Goal: Information Seeking & Learning: Learn about a topic

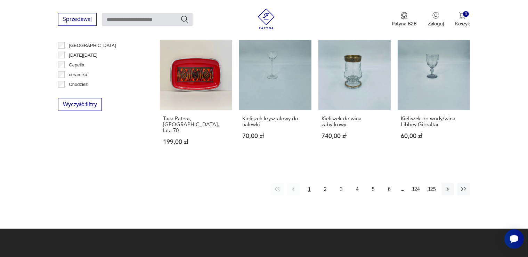
scroll to position [691, 0]
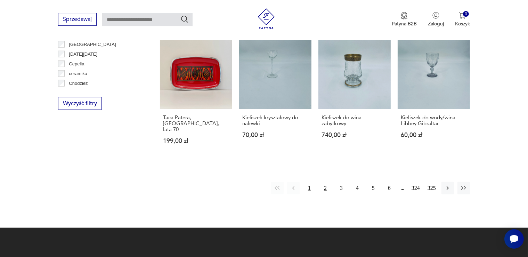
click at [323, 187] on button "2" at bounding box center [325, 188] width 13 height 13
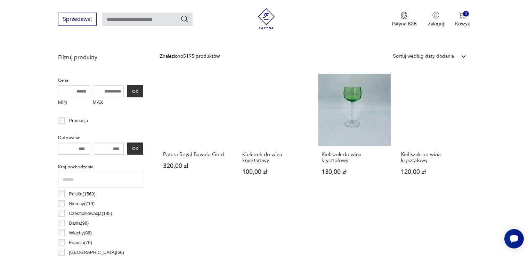
scroll to position [239, 0]
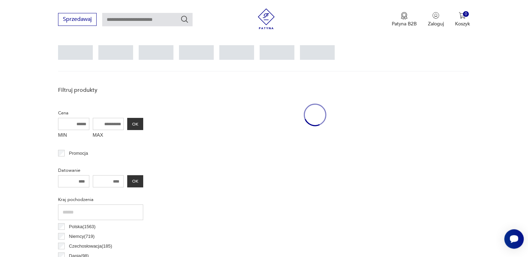
scroll to position [184, 0]
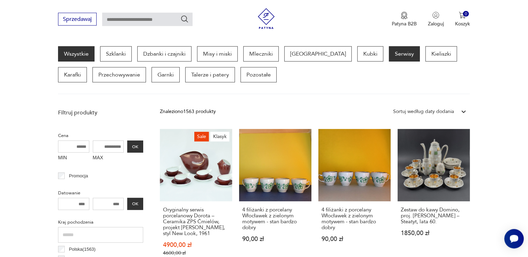
click at [389, 49] on p "Serwisy" at bounding box center [404, 53] width 31 height 15
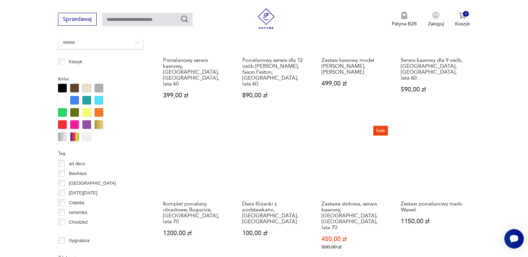
scroll to position [643, 0]
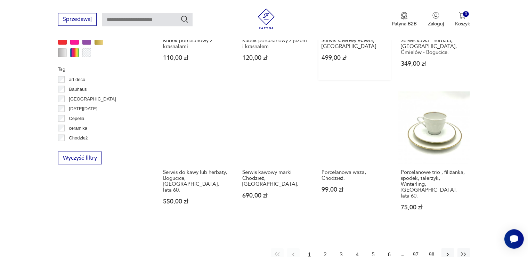
scroll to position [635, 0]
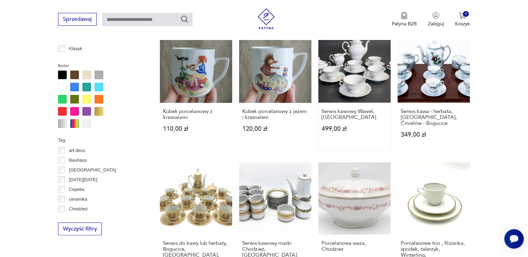
click at [377, 151] on link "Serwis kawowy Wawel, [GEOGRAPHIC_DATA] 499,00 zł" at bounding box center [355, 91] width 72 height 121
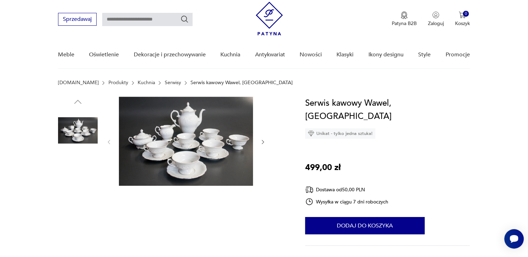
scroll to position [37, 0]
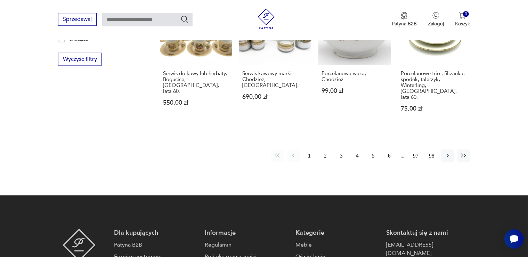
scroll to position [738, 0]
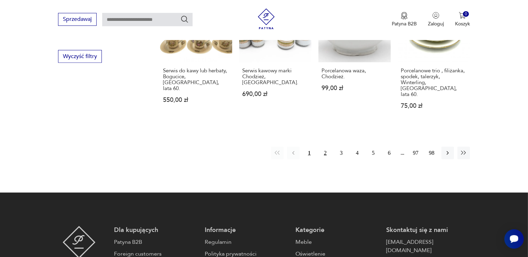
click at [323, 147] on button "2" at bounding box center [325, 153] width 13 height 13
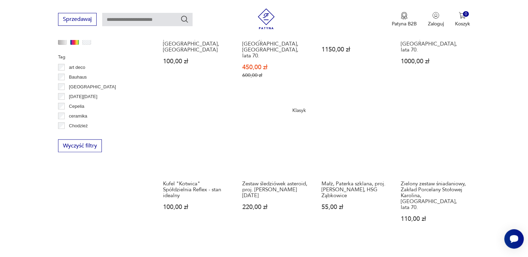
scroll to position [661, 0]
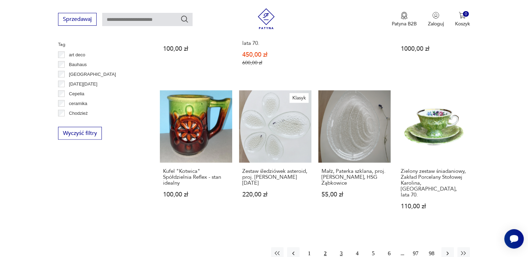
click at [343, 247] on button "3" at bounding box center [341, 253] width 13 height 13
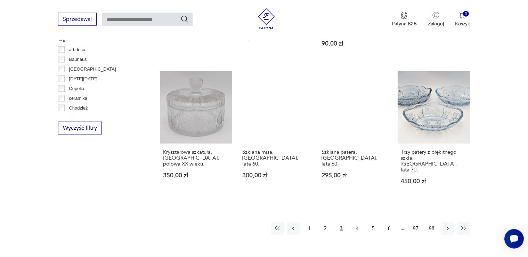
scroll to position [680, 0]
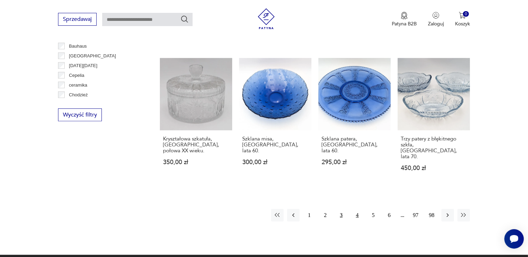
click at [359, 209] on button "4" at bounding box center [357, 215] width 13 height 13
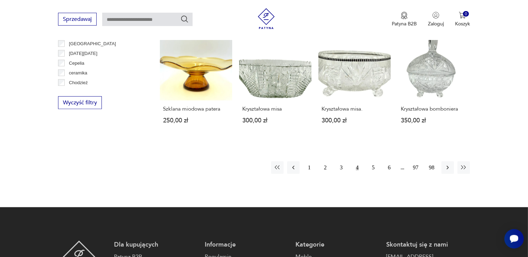
scroll to position [698, 0]
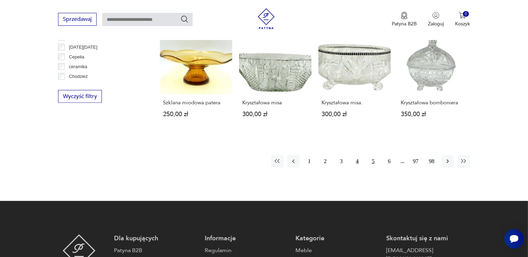
click at [373, 155] on button "5" at bounding box center [373, 161] width 13 height 13
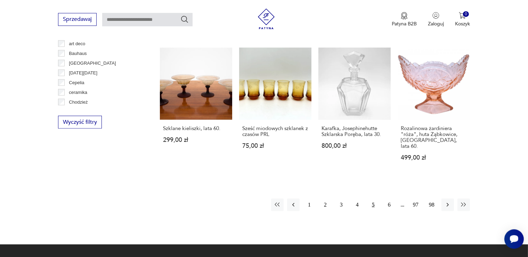
scroll to position [698, 0]
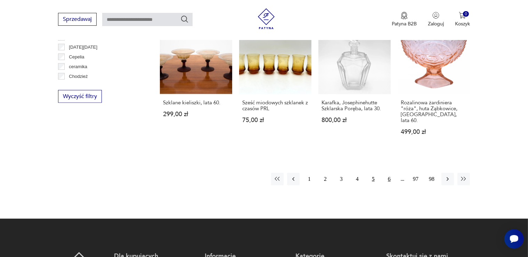
click at [389, 173] on button "6" at bounding box center [389, 179] width 13 height 13
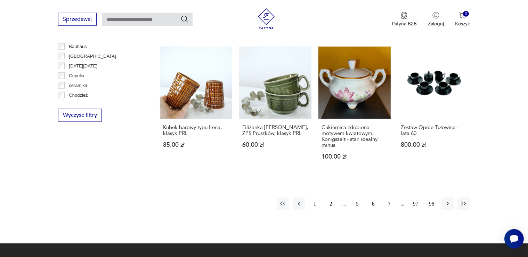
scroll to position [680, 0]
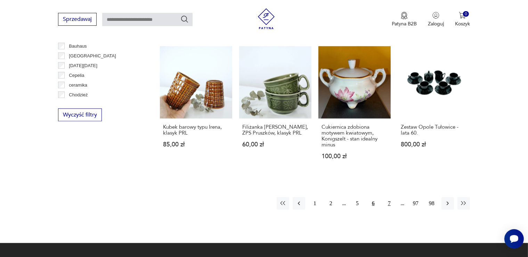
click at [391, 197] on button "7" at bounding box center [389, 203] width 13 height 13
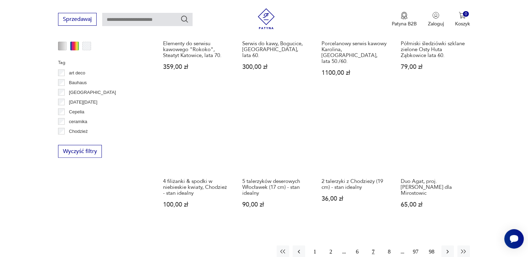
scroll to position [661, 0]
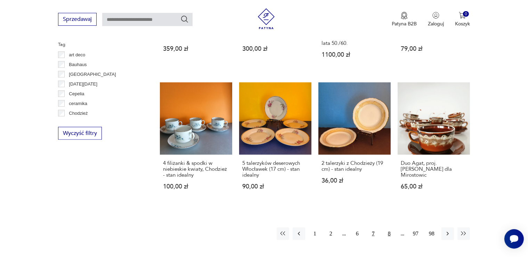
click at [390, 227] on button "8" at bounding box center [389, 233] width 13 height 13
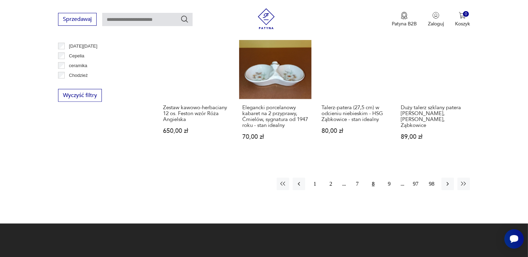
scroll to position [717, 0]
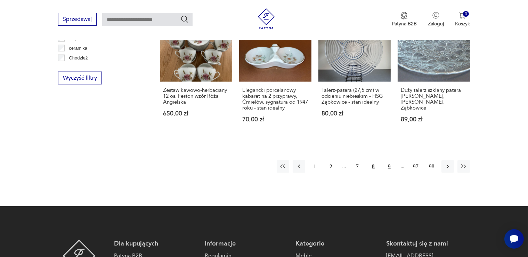
click at [390, 161] on button "9" at bounding box center [389, 166] width 13 height 13
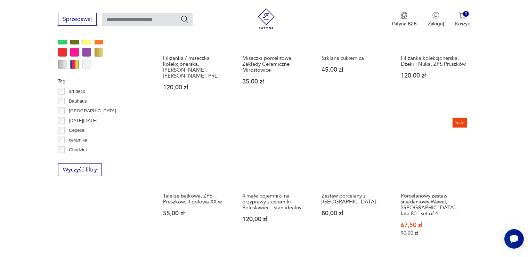
scroll to position [680, 0]
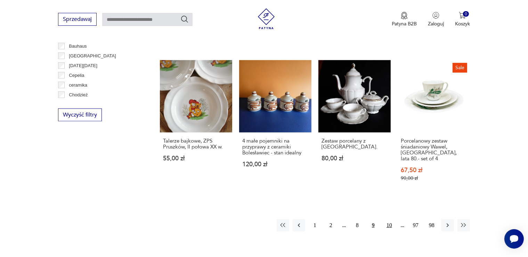
click at [392, 219] on button "10" at bounding box center [389, 225] width 13 height 13
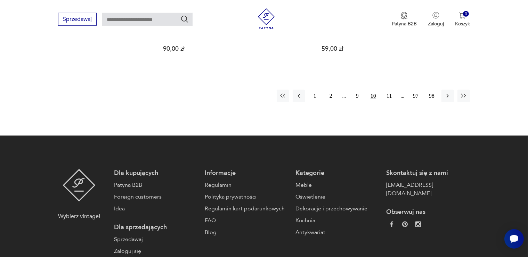
scroll to position [809, 0]
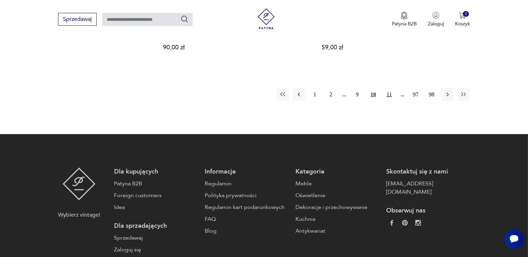
click at [388, 88] on button "11" at bounding box center [389, 94] width 13 height 13
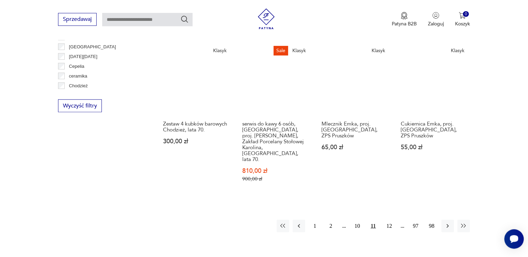
scroll to position [717, 0]
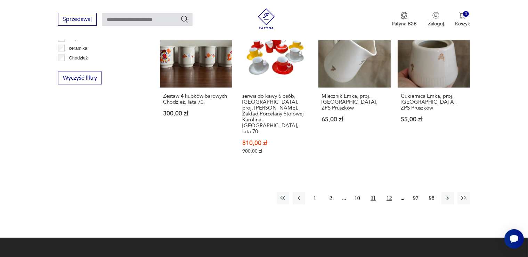
click at [391, 192] on button "12" at bounding box center [389, 198] width 13 height 13
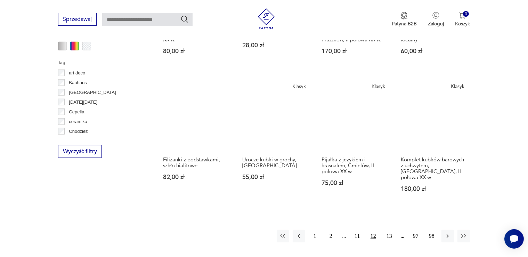
scroll to position [680, 0]
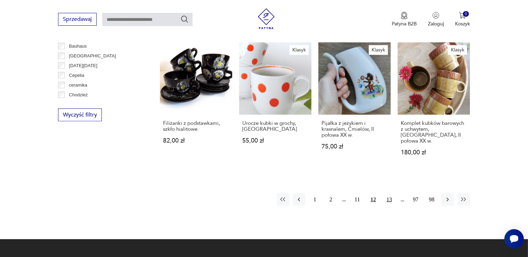
click at [389, 193] on button "13" at bounding box center [389, 199] width 13 height 13
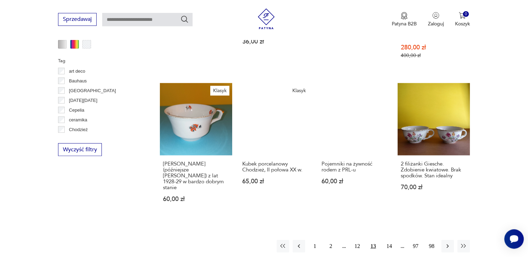
scroll to position [661, 0]
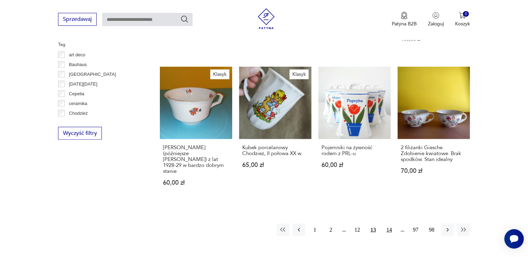
click at [392, 224] on button "14" at bounding box center [389, 230] width 13 height 13
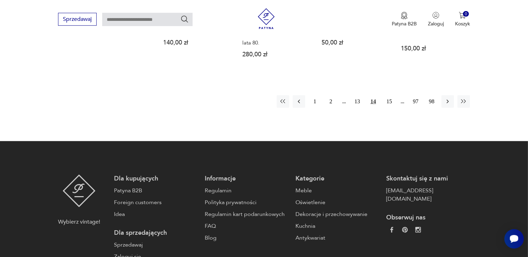
scroll to position [790, 0]
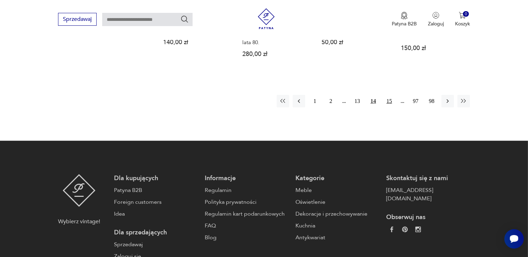
click at [390, 95] on button "15" at bounding box center [389, 101] width 13 height 13
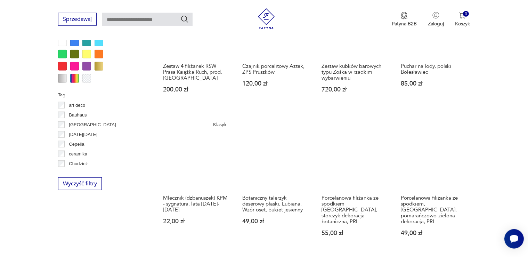
scroll to position [661, 0]
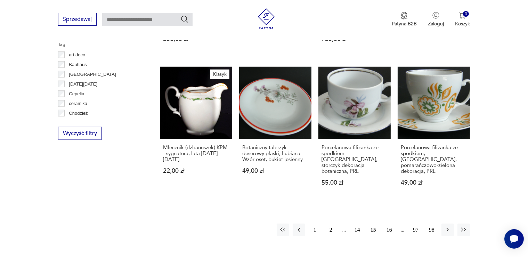
click at [390, 224] on button "16" at bounding box center [389, 230] width 13 height 13
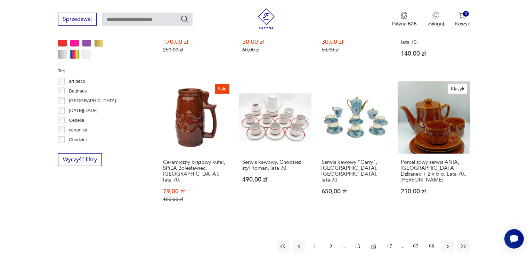
scroll to position [643, 0]
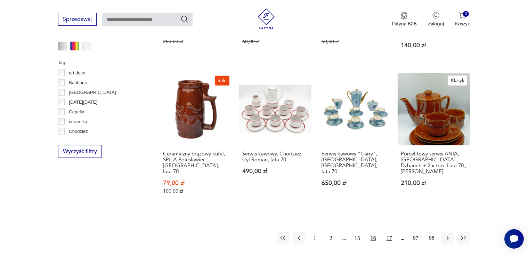
click at [389, 232] on button "17" at bounding box center [389, 238] width 13 height 13
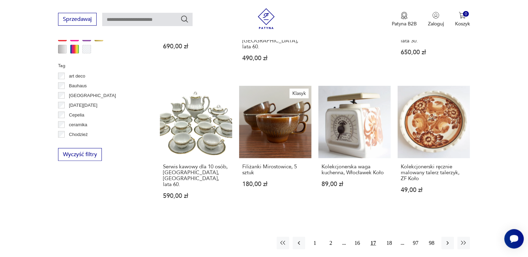
scroll to position [643, 0]
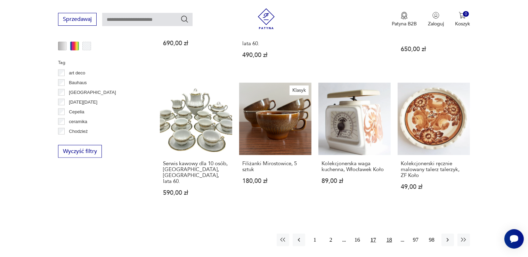
click at [389, 234] on button "18" at bounding box center [389, 240] width 13 height 13
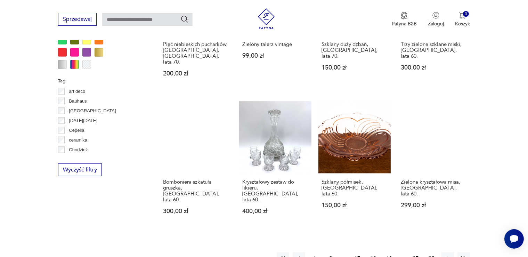
scroll to position [643, 0]
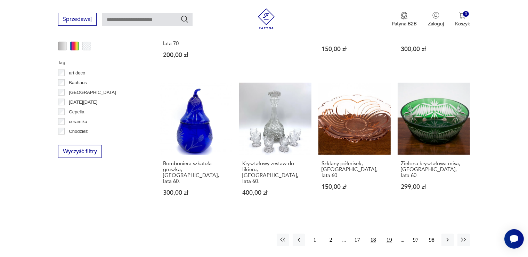
click at [390, 234] on button "19" at bounding box center [389, 240] width 13 height 13
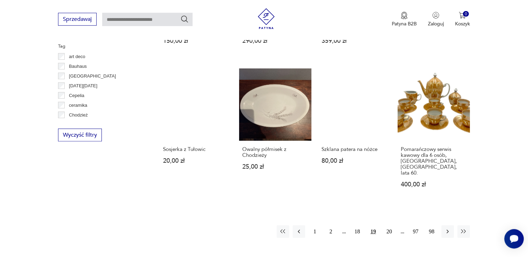
scroll to position [661, 0]
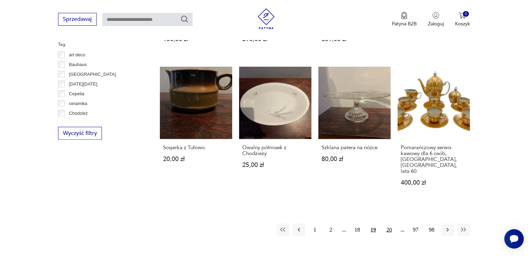
click at [390, 224] on button "20" at bounding box center [389, 230] width 13 height 13
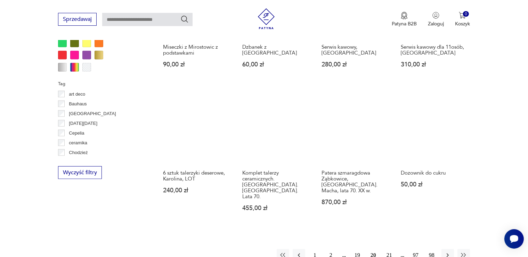
scroll to position [625, 0]
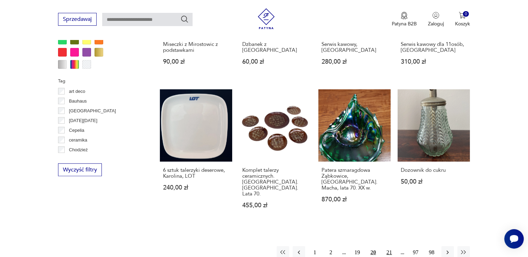
click at [389, 246] on button "21" at bounding box center [389, 252] width 13 height 13
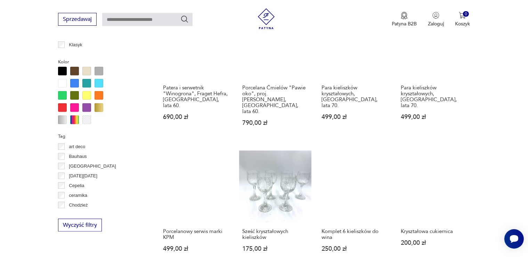
scroll to position [625, 0]
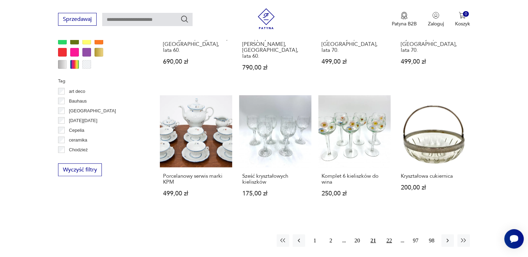
click at [389, 234] on button "22" at bounding box center [389, 240] width 13 height 13
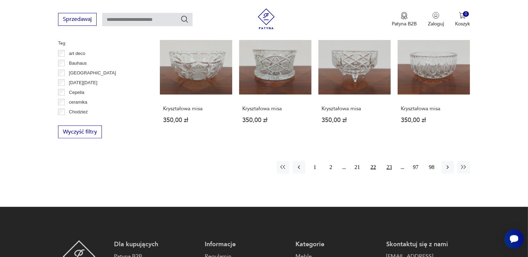
scroll to position [680, 0]
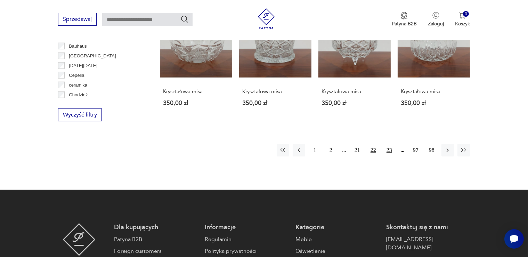
click at [390, 144] on button "23" at bounding box center [389, 150] width 13 height 13
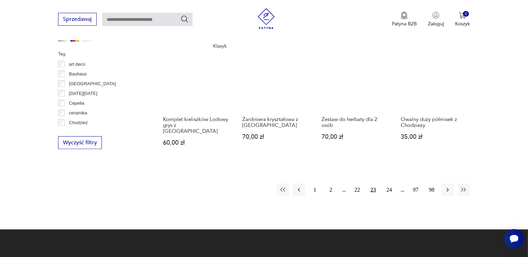
scroll to position [680, 0]
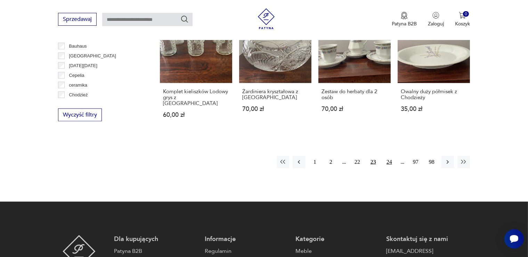
click at [390, 156] on button "24" at bounding box center [389, 162] width 13 height 13
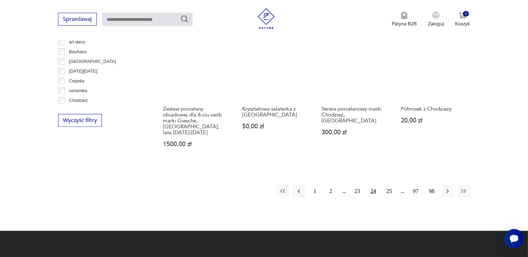
scroll to position [680, 0]
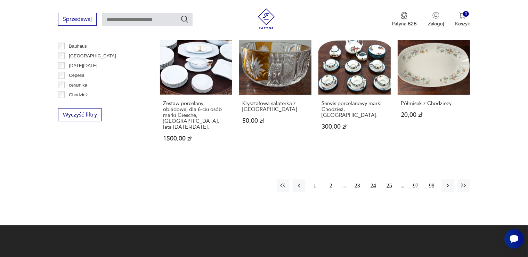
click at [389, 179] on button "25" at bounding box center [389, 185] width 13 height 13
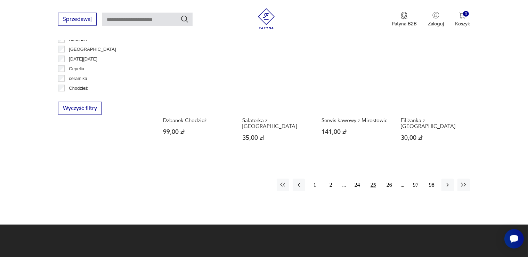
scroll to position [698, 0]
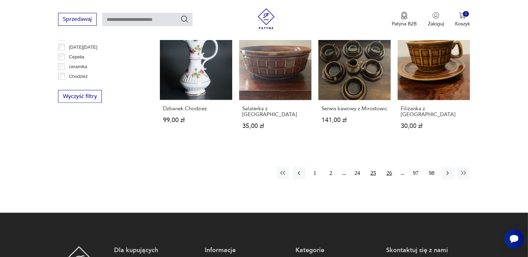
click at [389, 167] on button "26" at bounding box center [389, 173] width 13 height 13
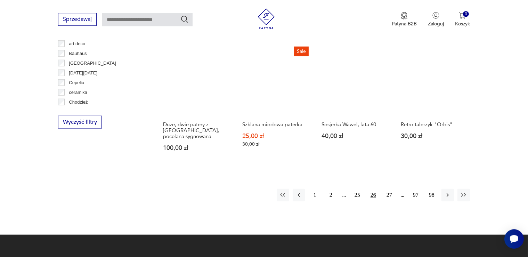
scroll to position [753, 0]
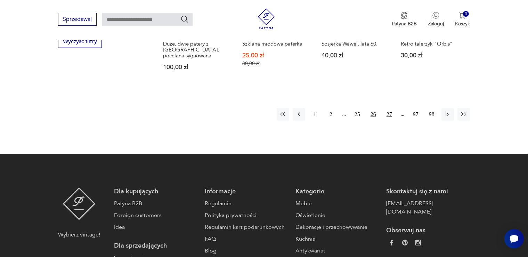
click at [390, 108] on button "27" at bounding box center [389, 114] width 13 height 13
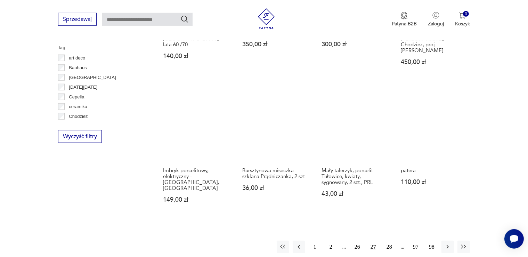
scroll to position [661, 0]
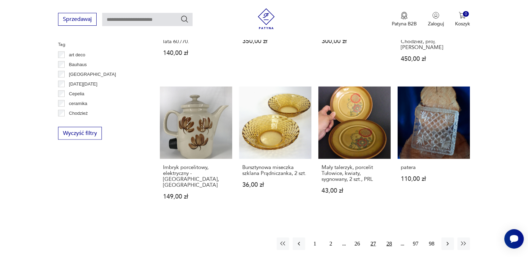
click at [389, 238] on button "28" at bounding box center [389, 244] width 13 height 13
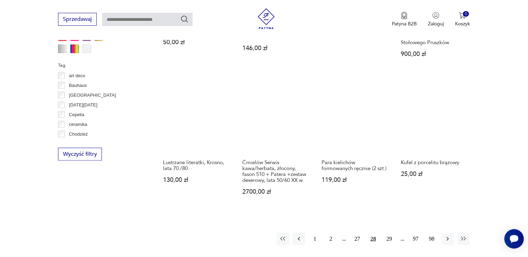
scroll to position [643, 0]
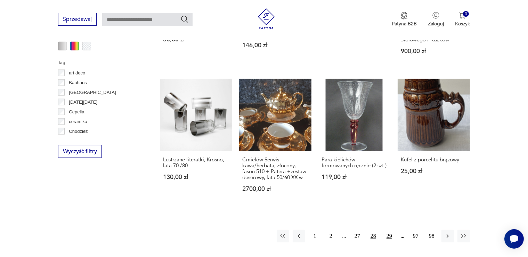
click at [388, 230] on button "29" at bounding box center [389, 236] width 13 height 13
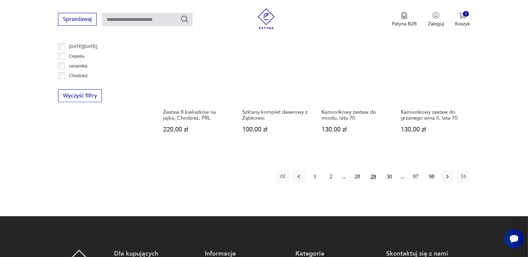
scroll to position [717, 0]
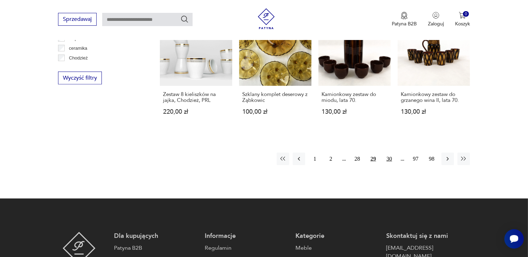
click at [389, 153] on button "30" at bounding box center [389, 159] width 13 height 13
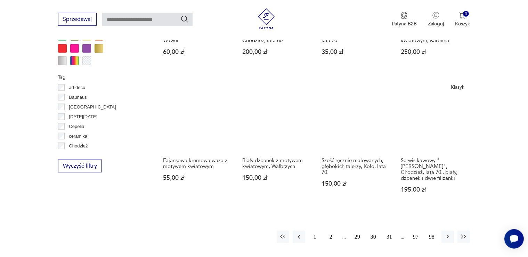
scroll to position [643, 0]
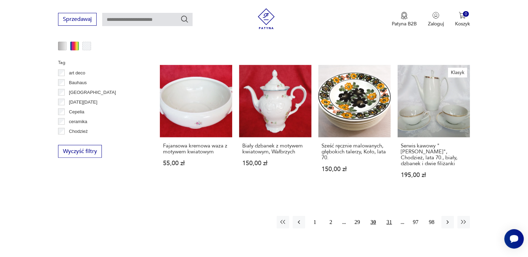
click at [389, 216] on button "31" at bounding box center [389, 222] width 13 height 13
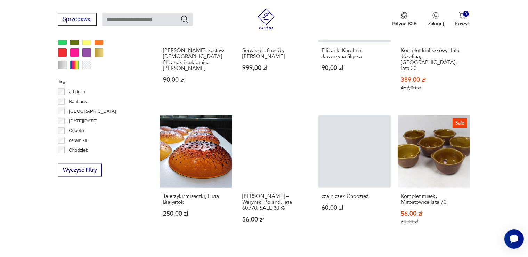
scroll to position [625, 0]
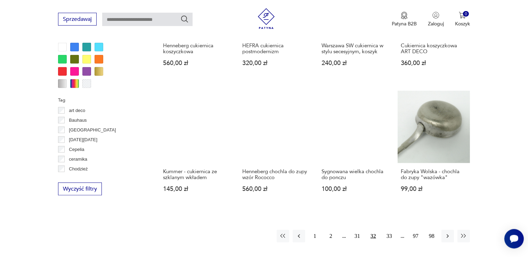
scroll to position [606, 0]
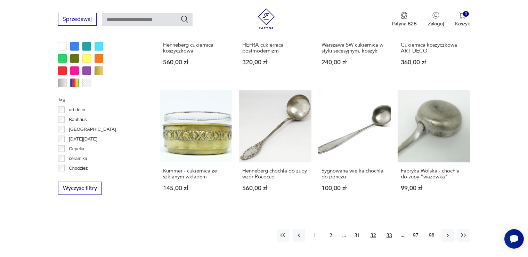
click at [389, 229] on button "33" at bounding box center [389, 235] width 13 height 13
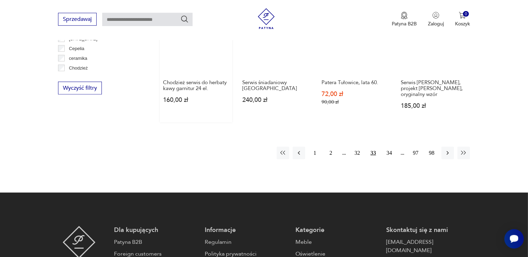
scroll to position [717, 0]
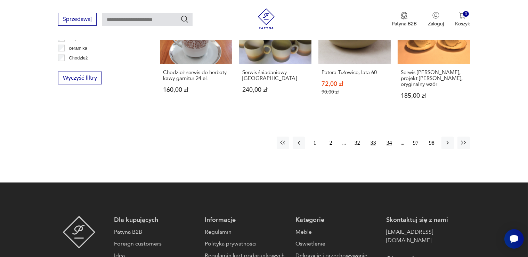
click at [391, 138] on button "34" at bounding box center [389, 143] width 13 height 13
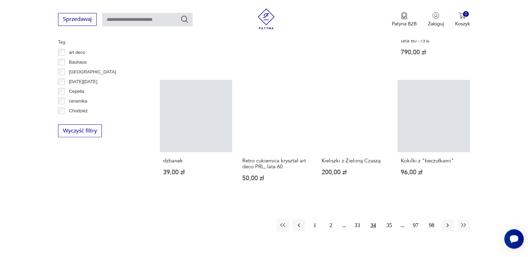
scroll to position [661, 0]
